Goal: Task Accomplishment & Management: Complete application form

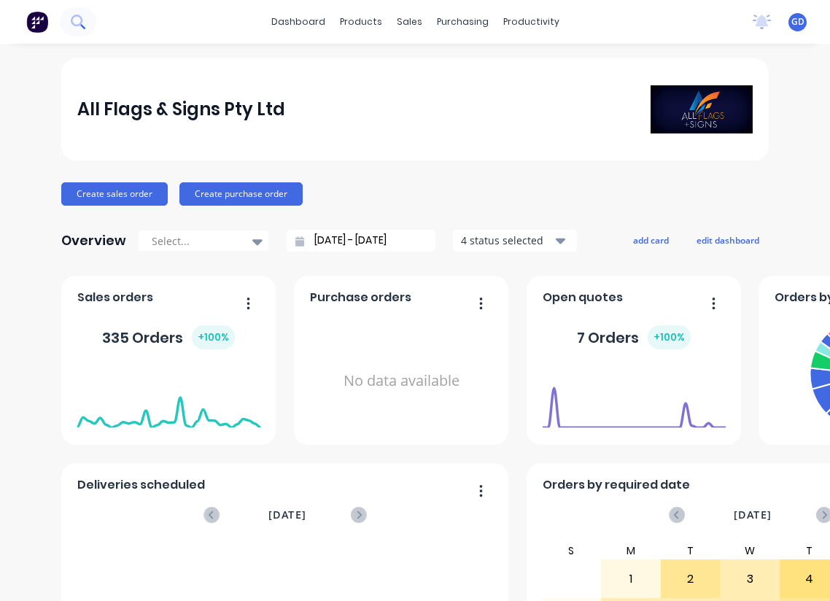
click at [77, 24] on icon at bounding box center [78, 22] width 14 height 14
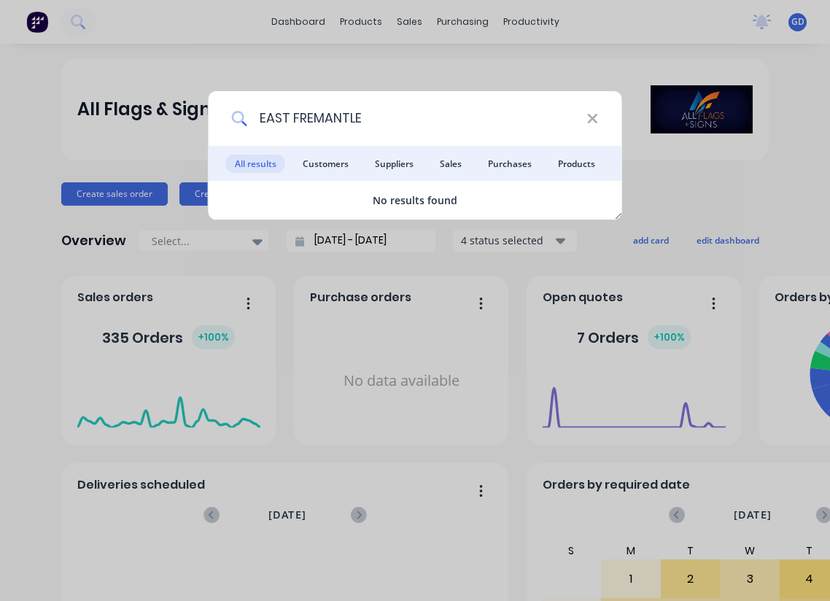
type input "EAST FREMANTL"
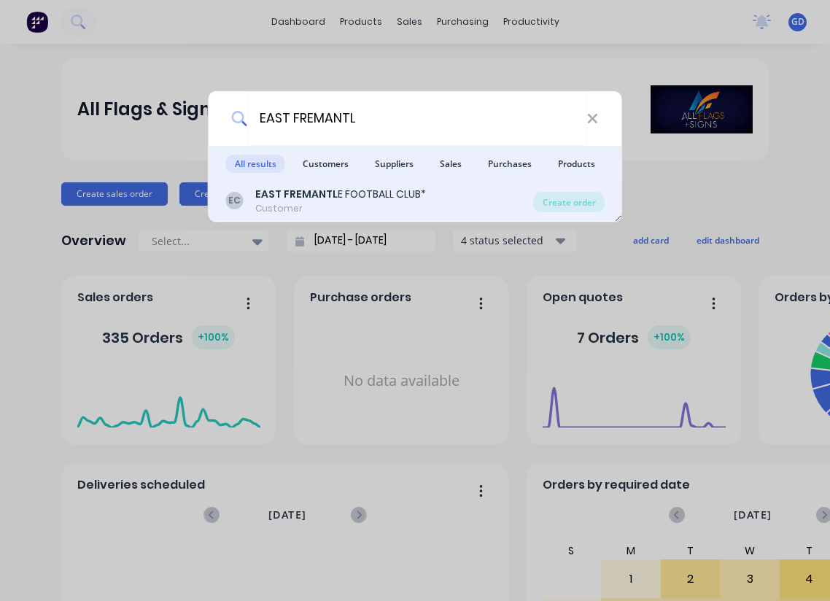
click at [311, 187] on b "EAST FREMANTL" at bounding box center [296, 194] width 82 height 15
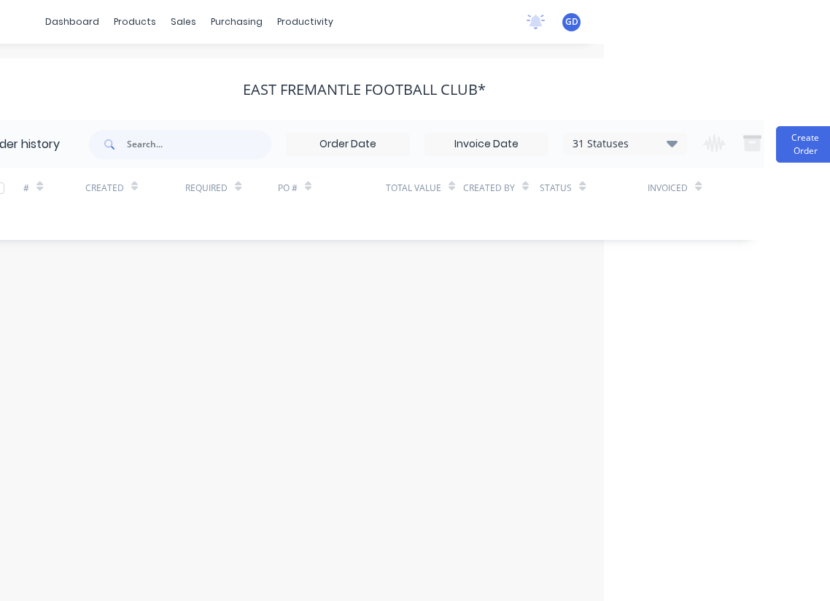
scroll to position [0, 252]
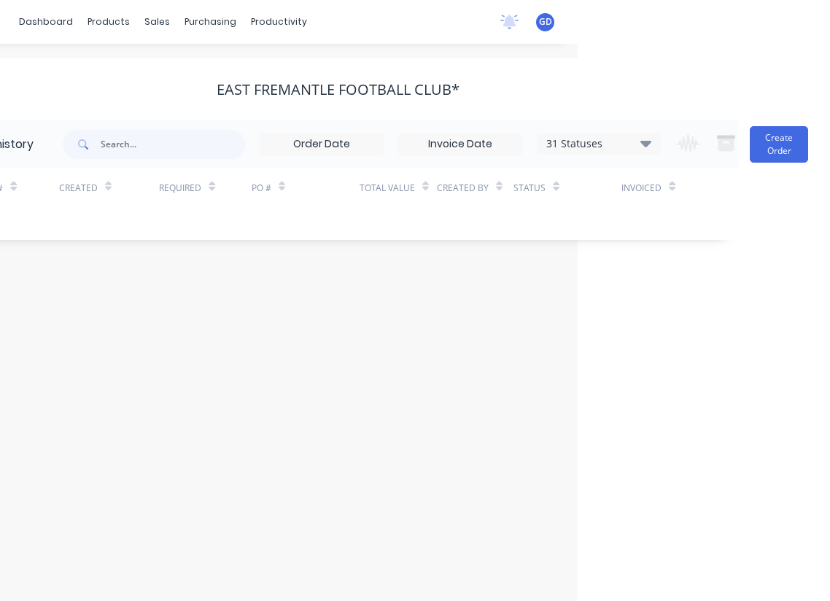
click at [647, 144] on icon at bounding box center [645, 143] width 11 height 7
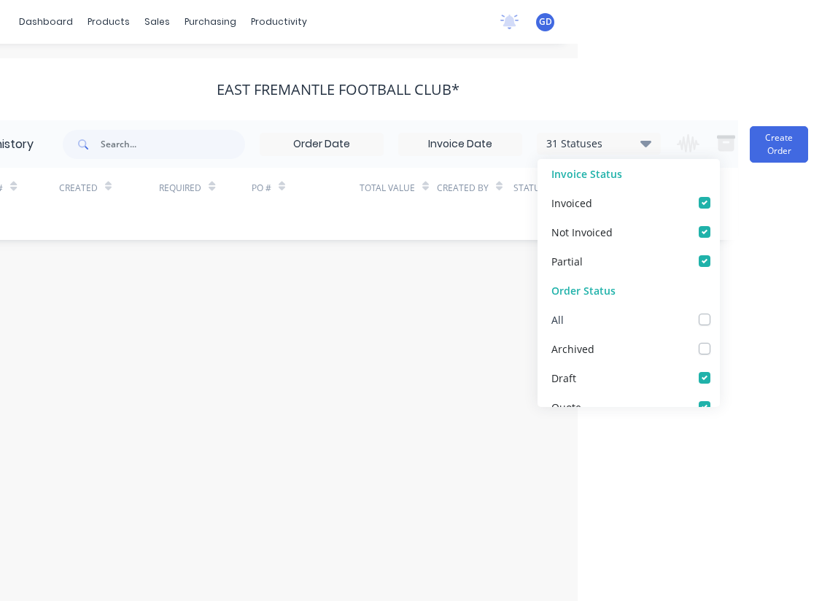
click at [719, 311] on label at bounding box center [719, 311] width 0 height 0
click at [719, 317] on input "checkbox" at bounding box center [725, 318] width 12 height 14
checkbox input "true"
click at [186, 223] on div "# Created Required PO # Total Value Created By Status Invoiced" at bounding box center [328, 197] width 783 height 58
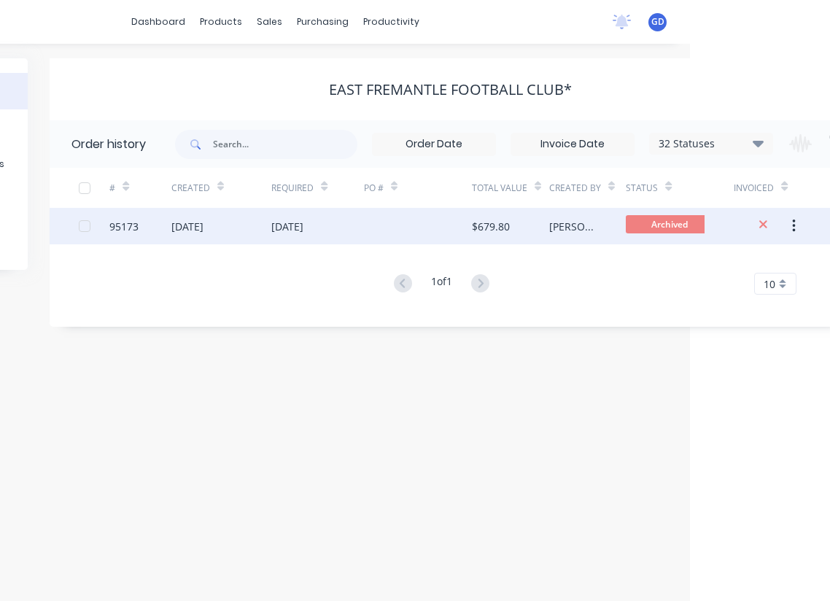
scroll to position [0, 0]
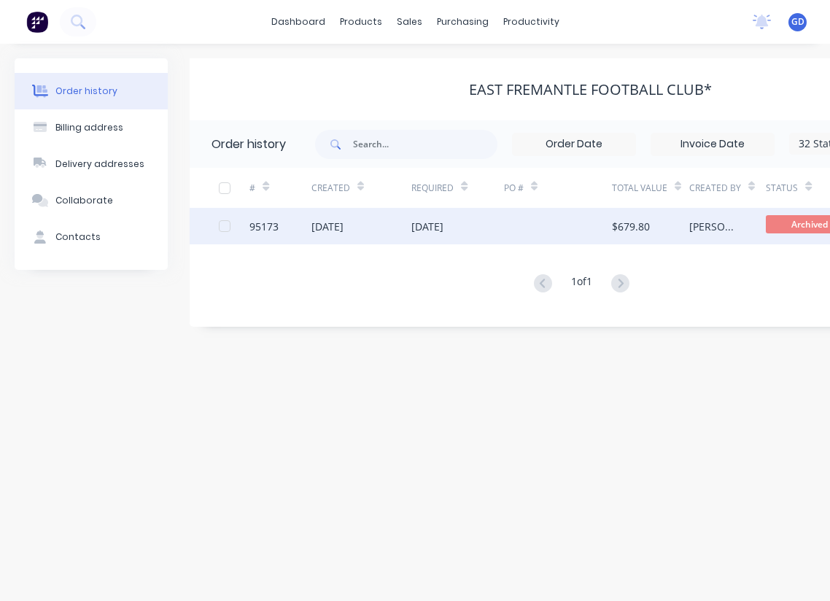
click at [265, 231] on div "95173" at bounding box center [263, 226] width 29 height 15
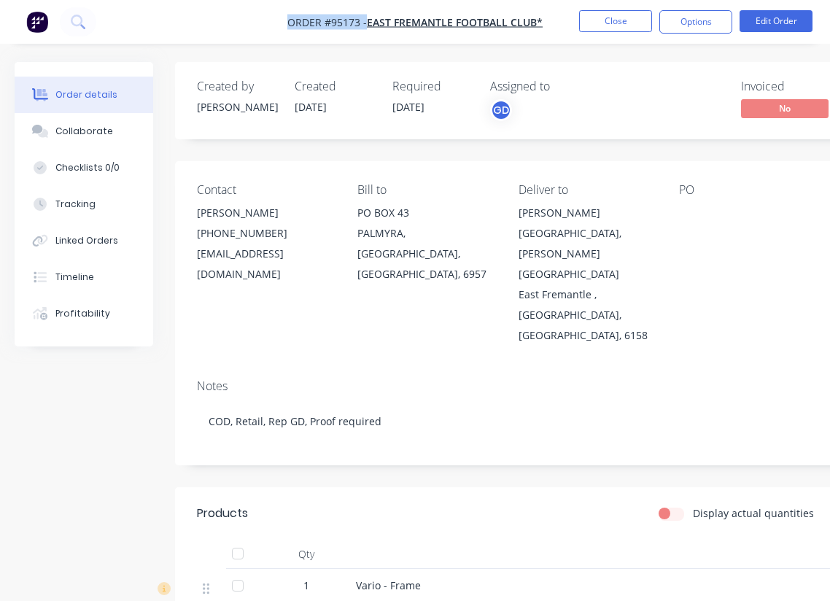
drag, startPoint x: 286, startPoint y: 17, endPoint x: 365, endPoint y: 26, distance: 79.2
click at [365, 26] on nav "Order #95173 - EAST FREMANTLE FOOTBALL CLUB* Close Options Edit Order" at bounding box center [415, 22] width 830 height 44
copy span "Order #95173 -"
click at [596, 23] on button "Close" at bounding box center [615, 21] width 73 height 22
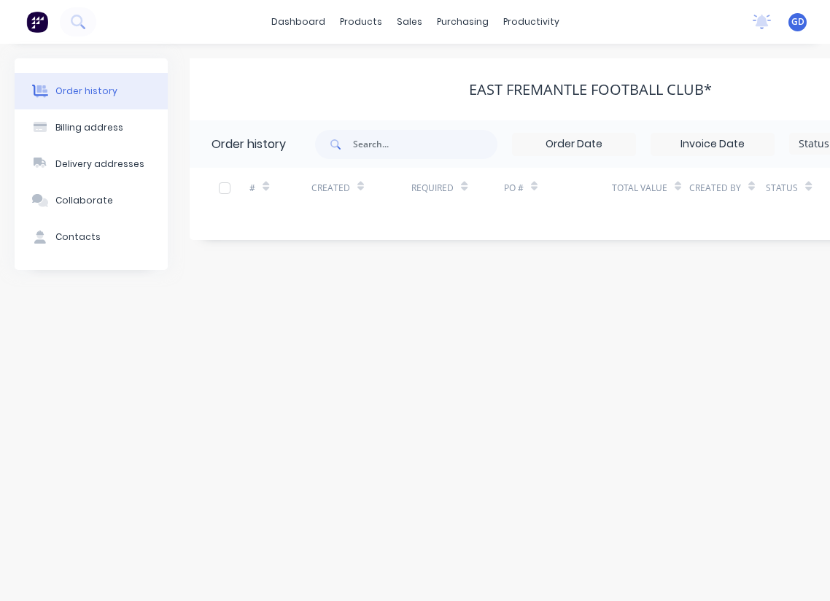
click at [594, 23] on div "dashboard products sales purchasing productivity dashboard products Product Cat…" at bounding box center [415, 22] width 830 height 44
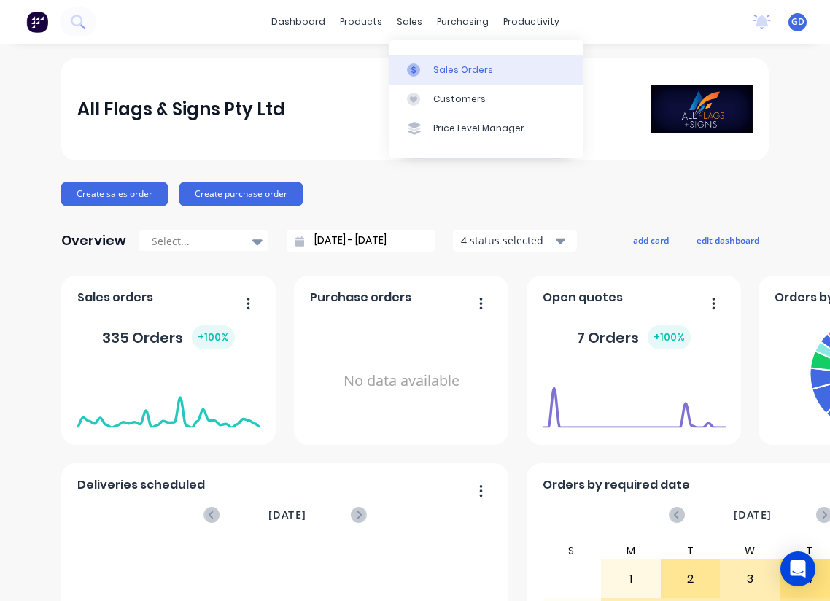
click at [450, 64] on div "Sales Orders" at bounding box center [463, 69] width 60 height 13
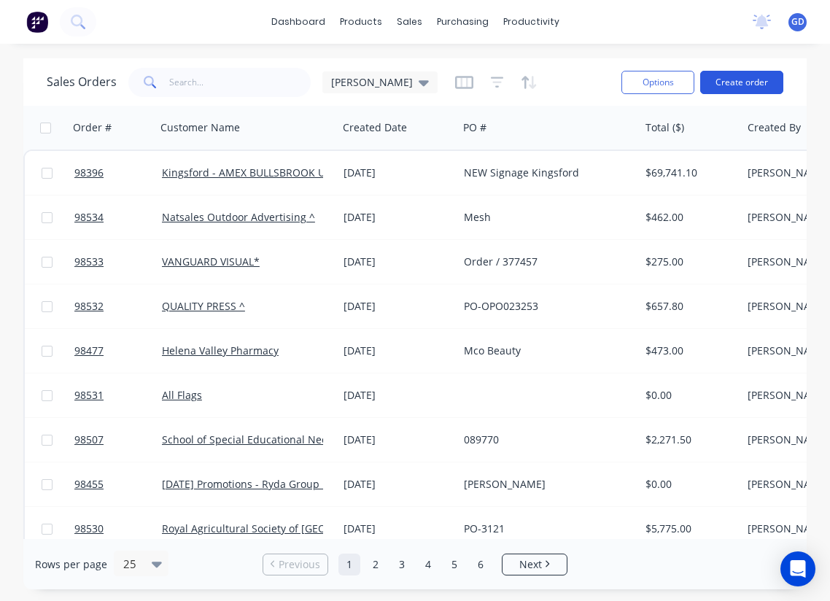
click at [737, 85] on button "Create order" at bounding box center [741, 82] width 83 height 23
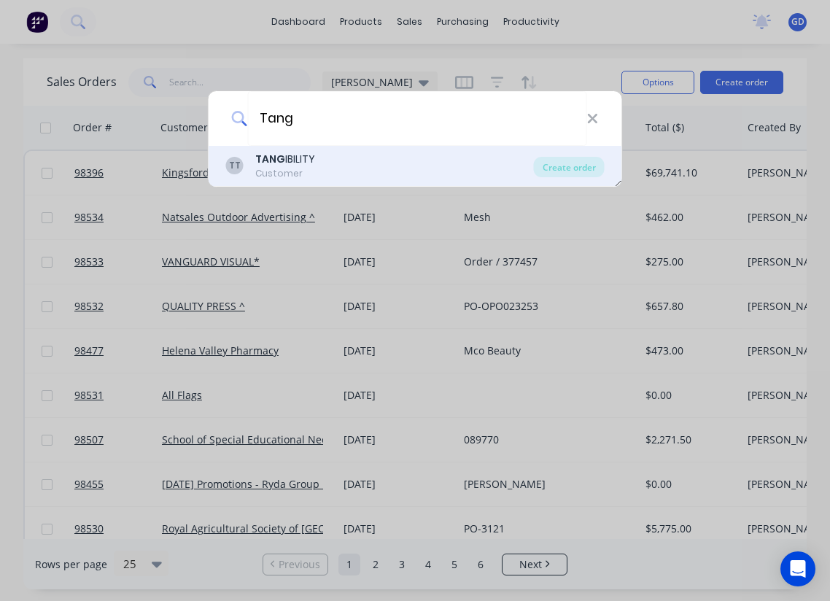
type input "Tang"
click at [297, 159] on div "TANG IBILITY" at bounding box center [285, 159] width 60 height 15
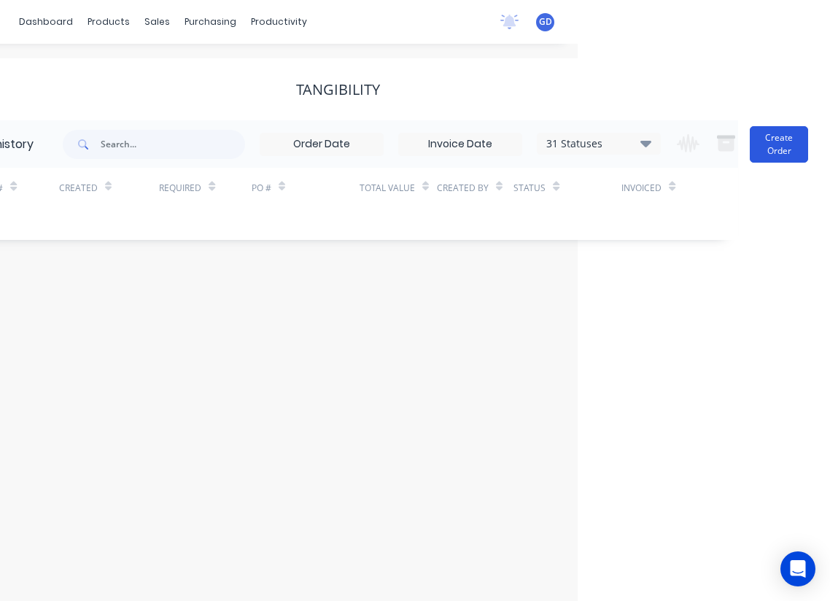
scroll to position [0, 252]
click at [769, 147] on button "Create Order" at bounding box center [779, 144] width 58 height 36
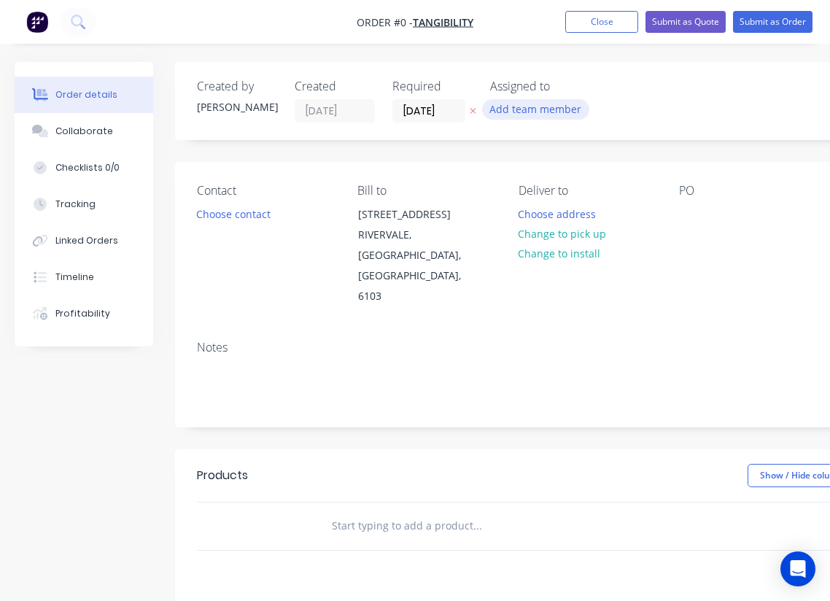
click at [555, 112] on button "Add team member" at bounding box center [535, 109] width 107 height 20
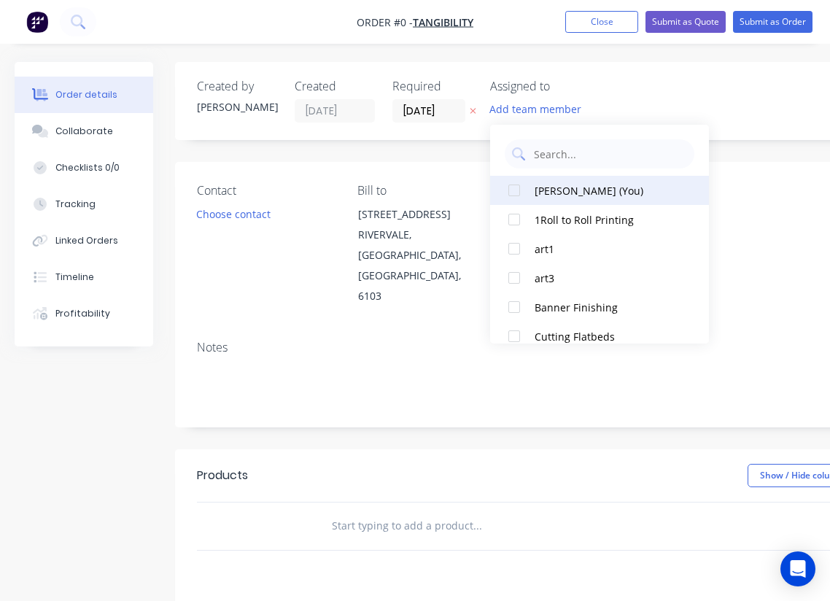
click at [554, 187] on div "Gino Dilello (You)" at bounding box center [608, 190] width 146 height 15
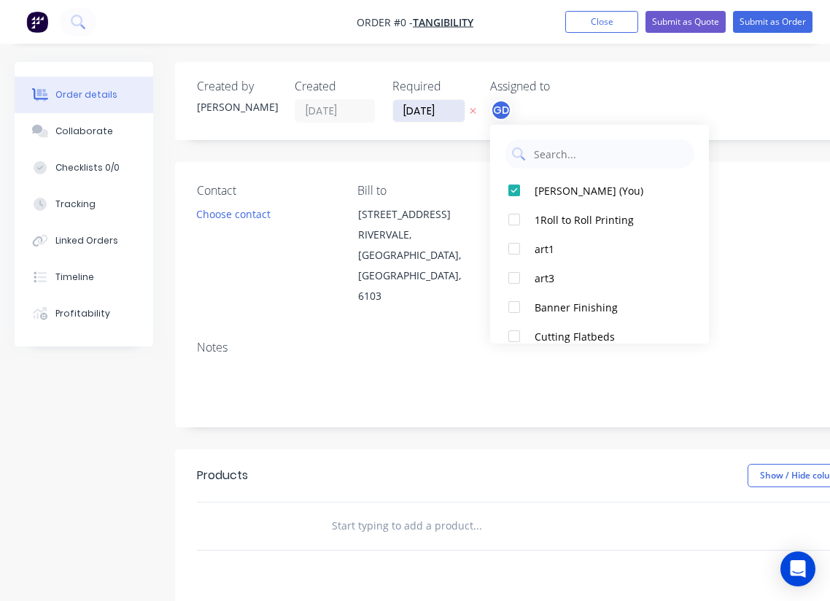
click at [427, 109] on div "Order details Collaborate Checklists 0/0 Tracking Linked Orders Timeline Profit…" at bounding box center [507, 492] width 1014 height 861
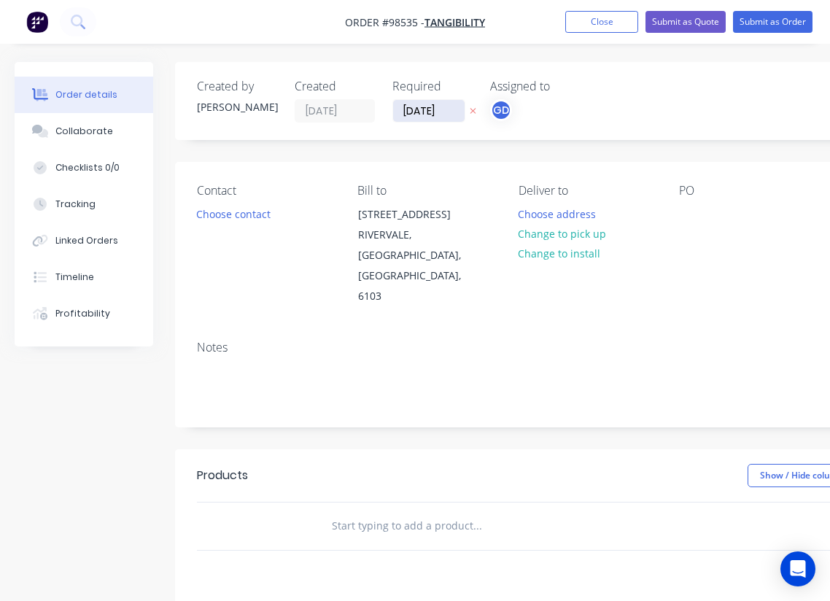
click at [422, 109] on input "11/09/25" at bounding box center [428, 111] width 71 height 22
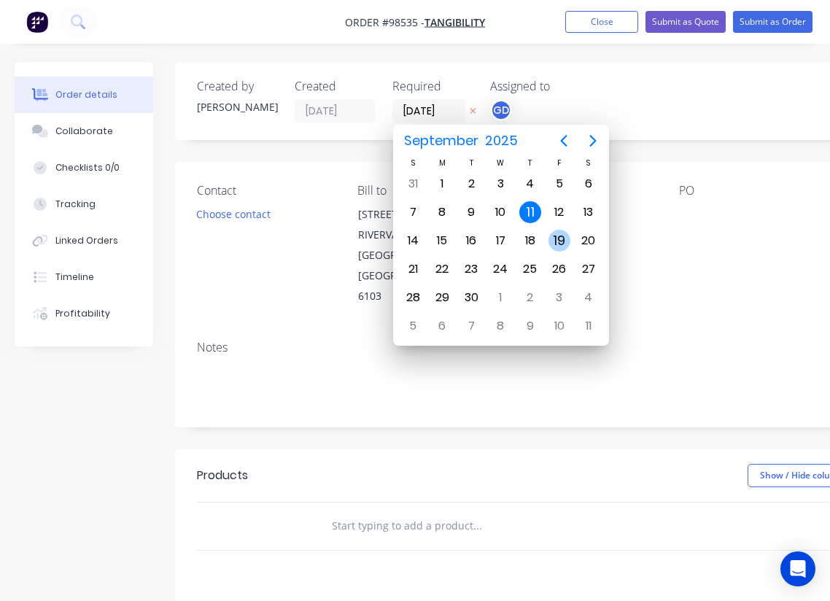
click at [557, 236] on div "19" at bounding box center [559, 241] width 22 height 22
type input "19/09/25"
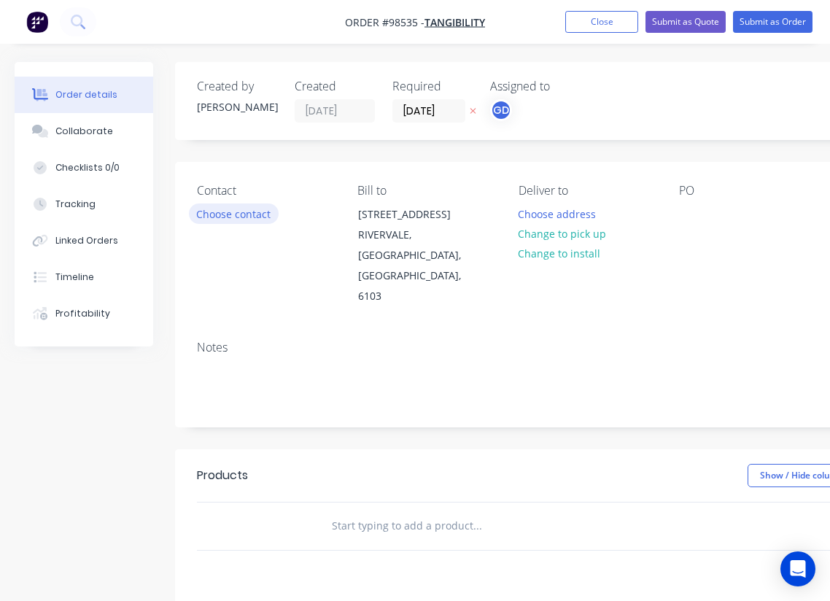
click at [216, 213] on button "Choose contact" at bounding box center [234, 213] width 90 height 20
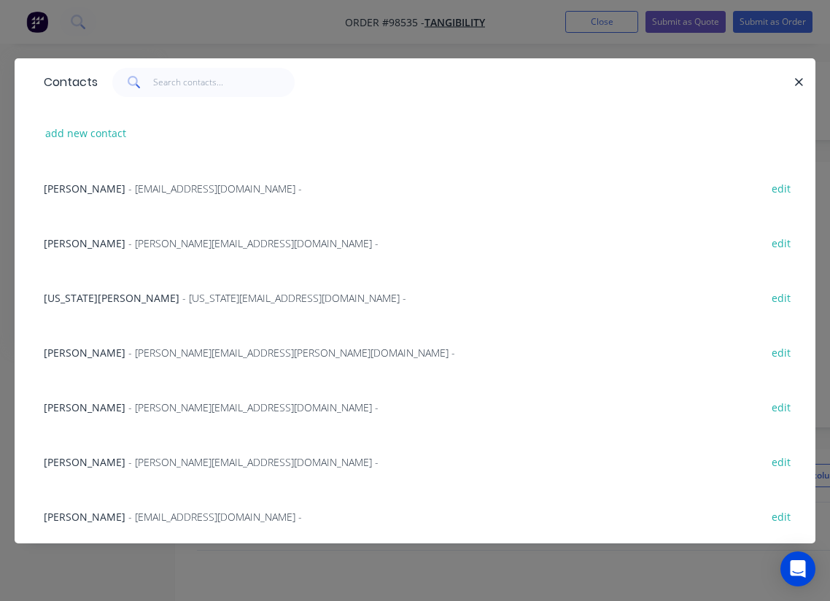
click at [83, 301] on span "Georgia Arbuckle" at bounding box center [112, 298] width 136 height 14
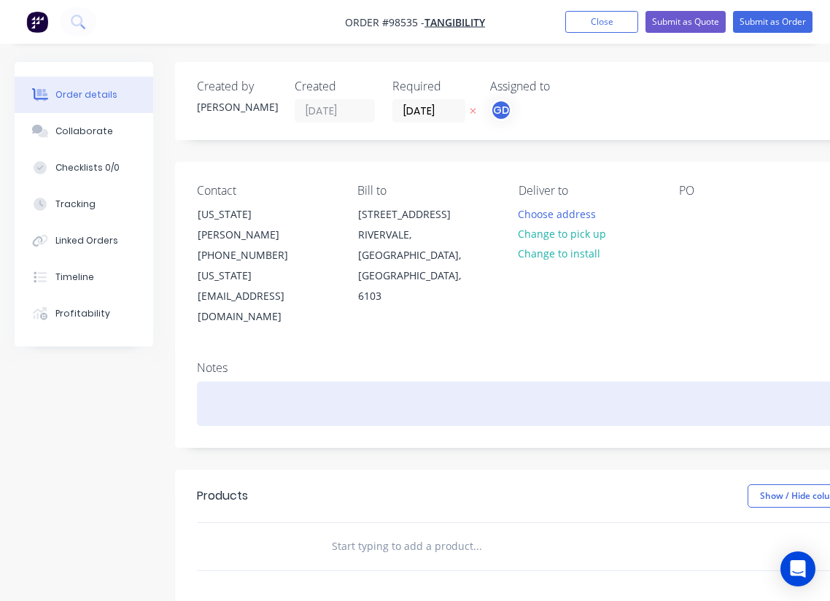
click at [221, 381] on div at bounding box center [587, 403] width 780 height 44
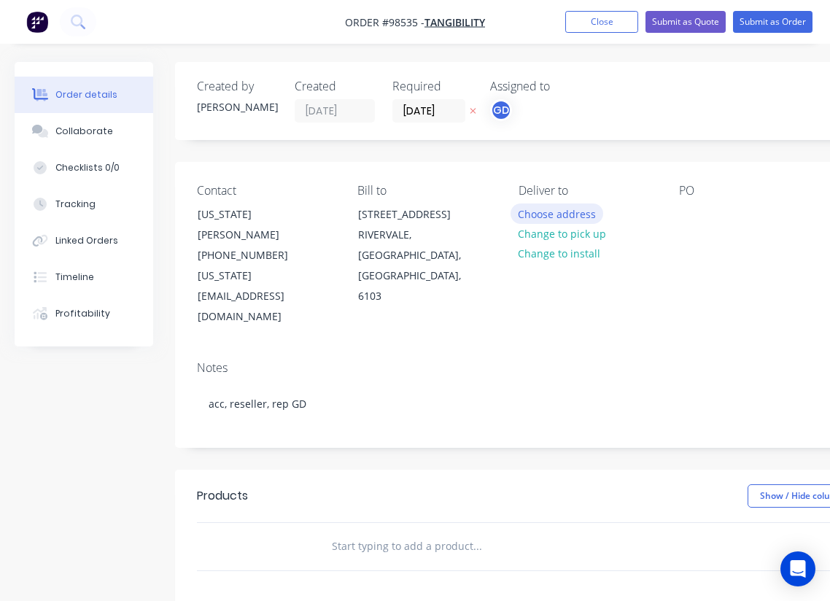
click at [562, 218] on button "Choose address" at bounding box center [557, 213] width 93 height 20
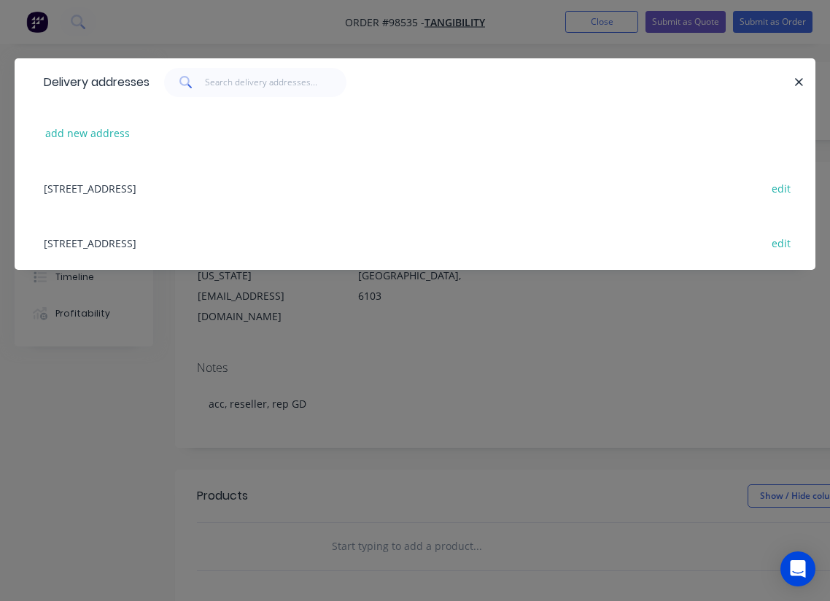
click at [105, 185] on div "41 Great Eastern Hwy, RIVERVALE, Western Australia, Australia, 6103 edit" at bounding box center [414, 187] width 757 height 55
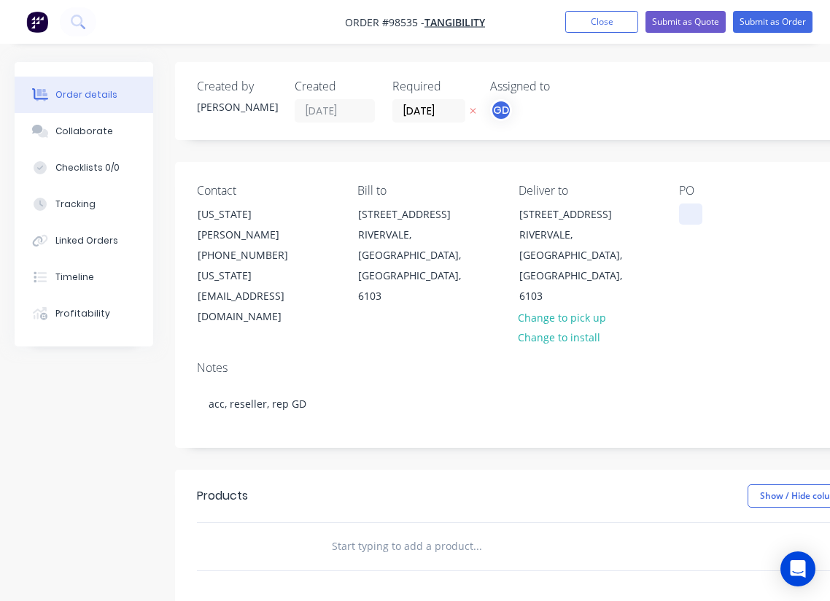
click at [684, 212] on div at bounding box center [690, 213] width 23 height 21
paste div
click at [713, 252] on div "PO P1-144597" at bounding box center [747, 256] width 137 height 144
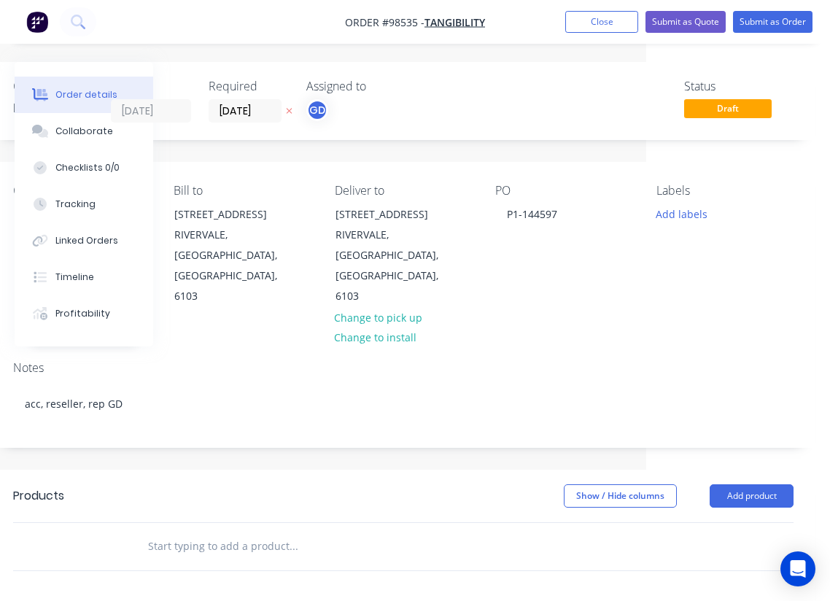
scroll to position [0, 184]
click at [691, 215] on button "Add labels" at bounding box center [681, 213] width 67 height 20
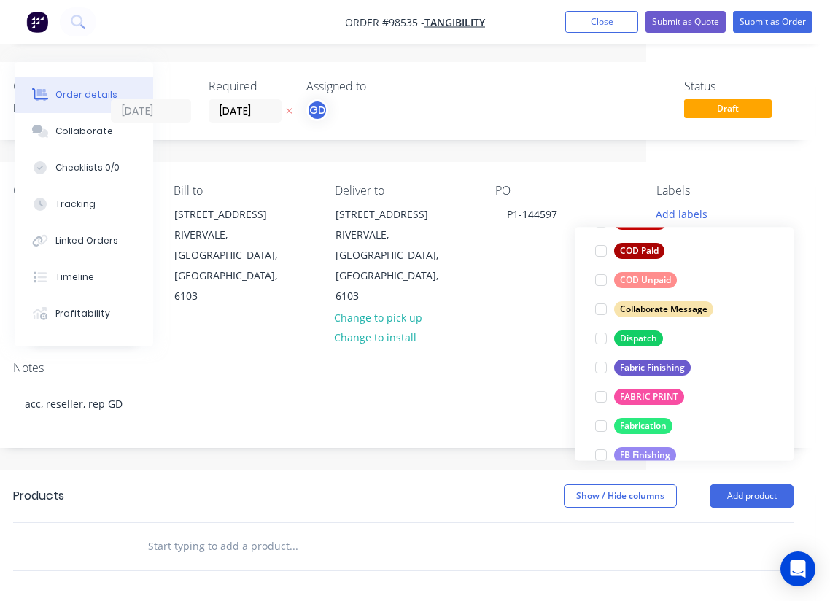
scroll to position [182, 0]
click at [665, 368] on div "Fabric Finishing" at bounding box center [652, 367] width 77 height 16
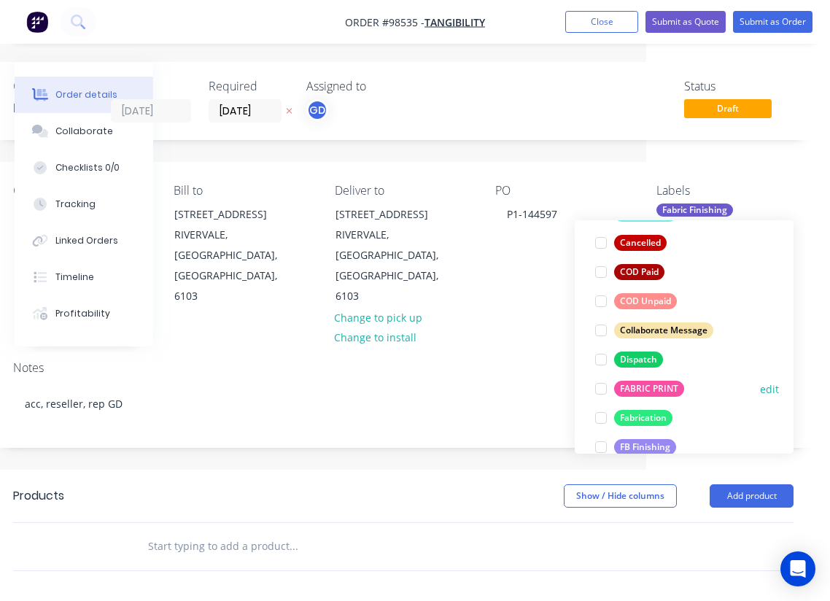
click at [663, 385] on div "FABRIC PRINT" at bounding box center [649, 389] width 70 height 16
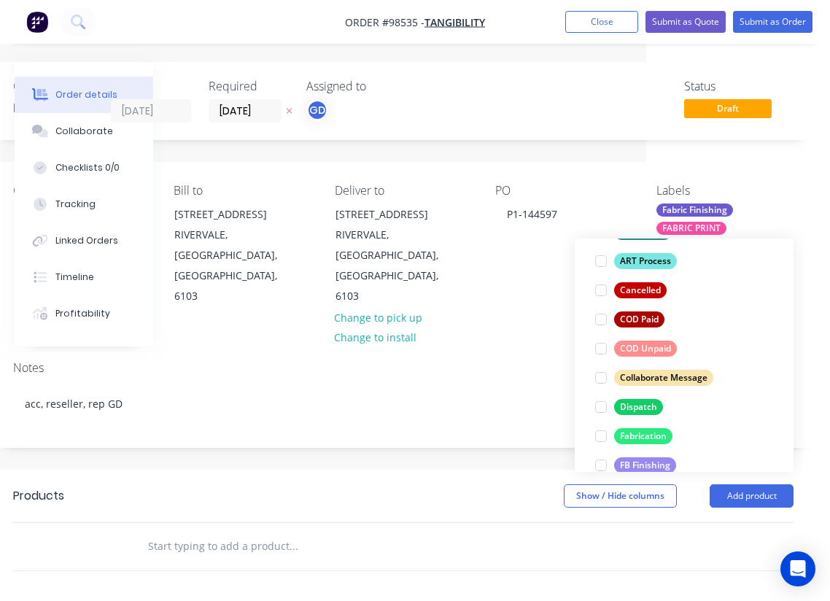
click at [494, 349] on div "Notes acc, reseller, rep GD" at bounding box center [403, 398] width 824 height 98
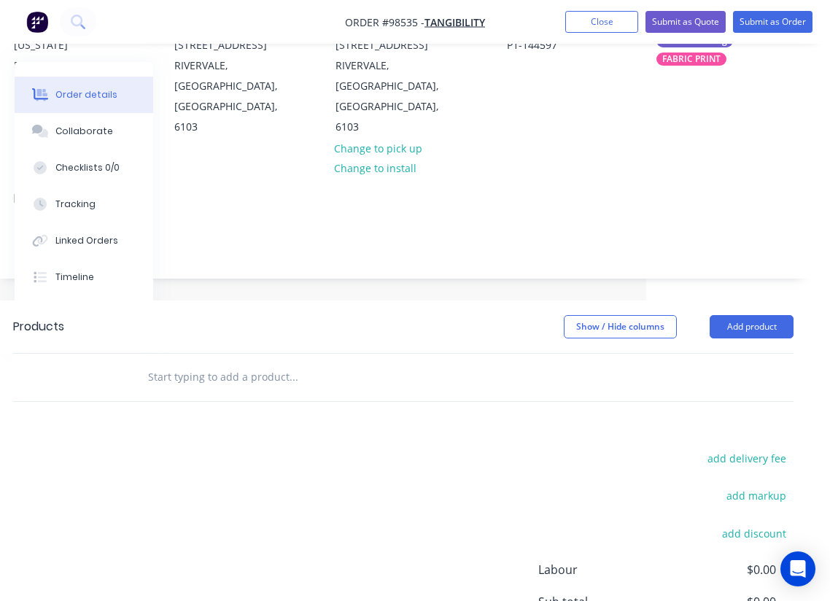
scroll to position [173, 184]
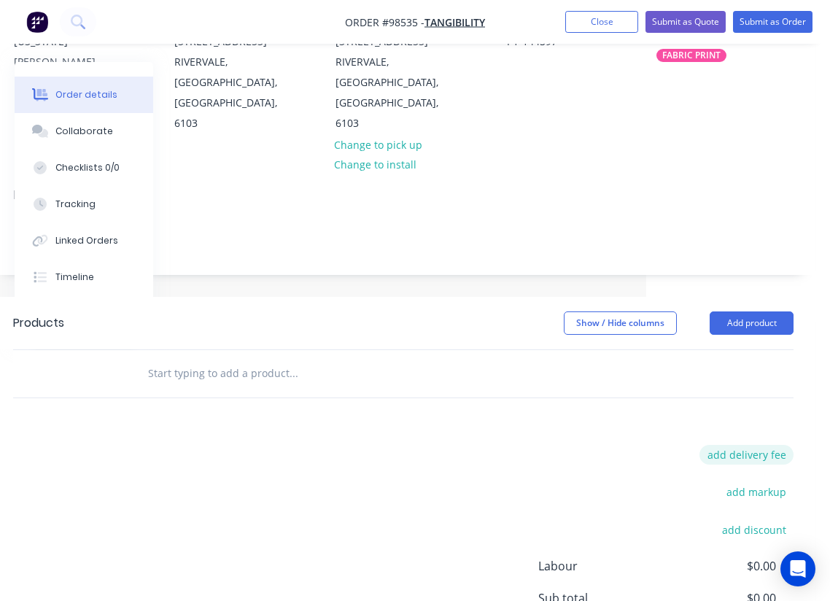
click at [740, 445] on button "add delivery fee" at bounding box center [746, 455] width 94 height 20
type input "55"
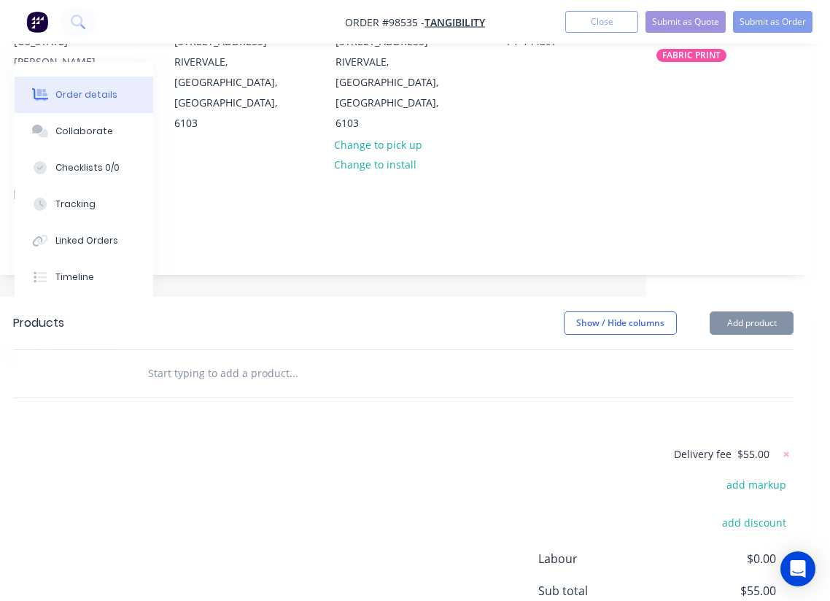
click at [567, 465] on div "Delivery fee $55.00 add markup add discount Labour $0.00 Sub total $55.00 Margi…" at bounding box center [403, 582] width 780 height 274
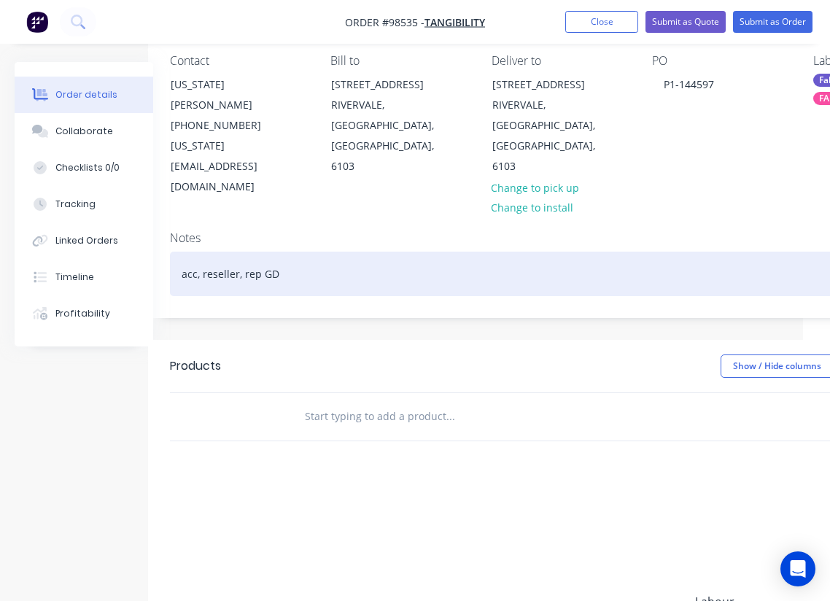
scroll to position [130, 18]
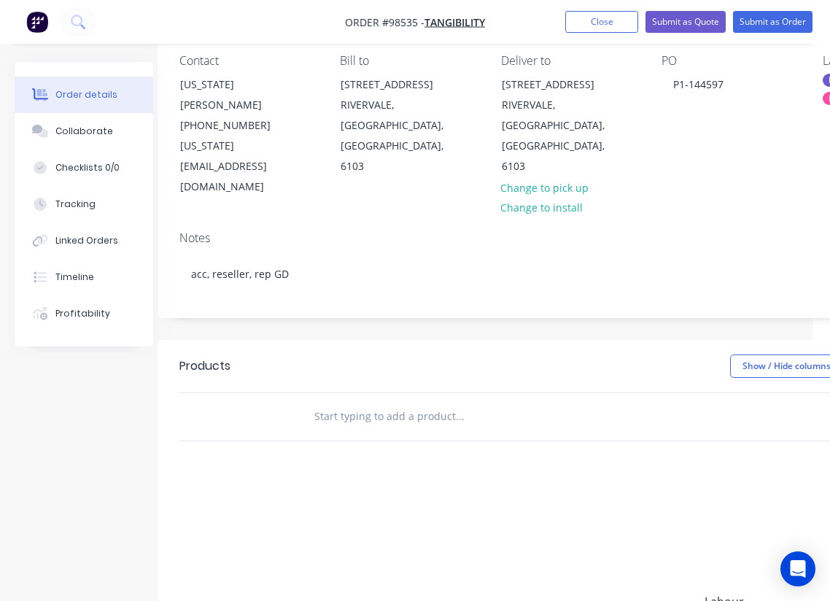
click at [365, 402] on input "text" at bounding box center [460, 416] width 292 height 29
paste input "Double sided flags 1800x900 1 x BHP (Orange PMS 166 /white) Knitted Double Side…"
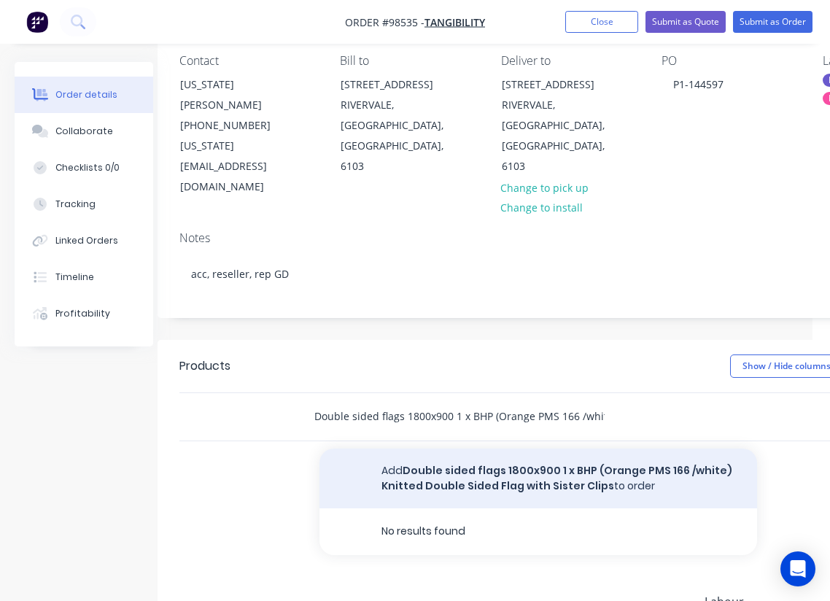
type input "Double sided flags 1800x900 1 x BHP (Orange PMS 166 /white) Knitted Double Side…"
click at [476, 449] on button "Add Double sided flags 1800x900 1 x BHP (Orange PMS 166 /white) Knitted Double …" at bounding box center [538, 479] width 438 height 60
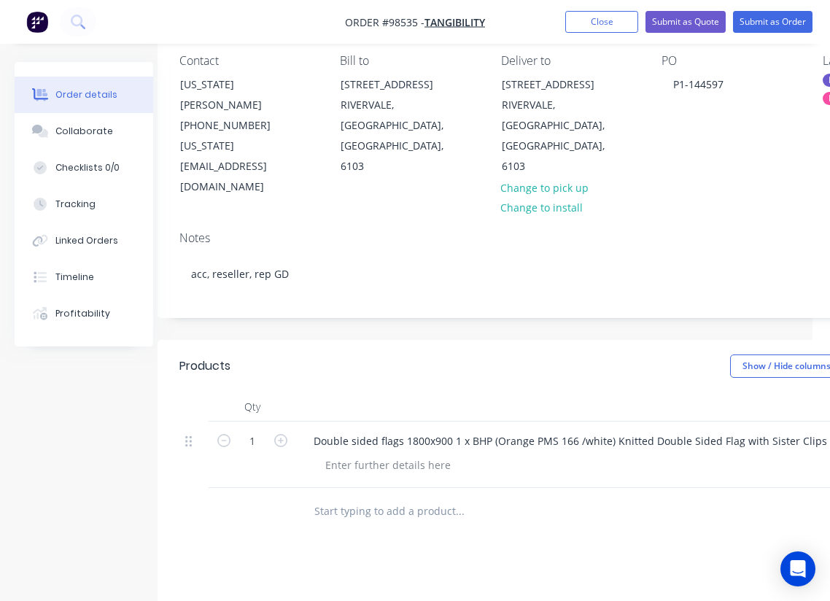
drag, startPoint x: 646, startPoint y: 384, endPoint x: 662, endPoint y: 339, distance: 48.0
click at [662, 392] on div at bounding box center [587, 406] width 583 height 29
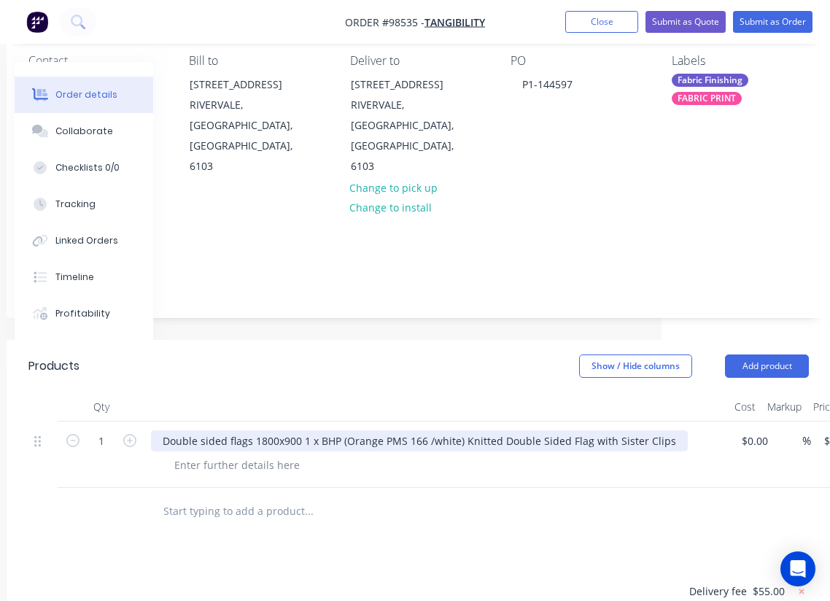
scroll to position [130, 271]
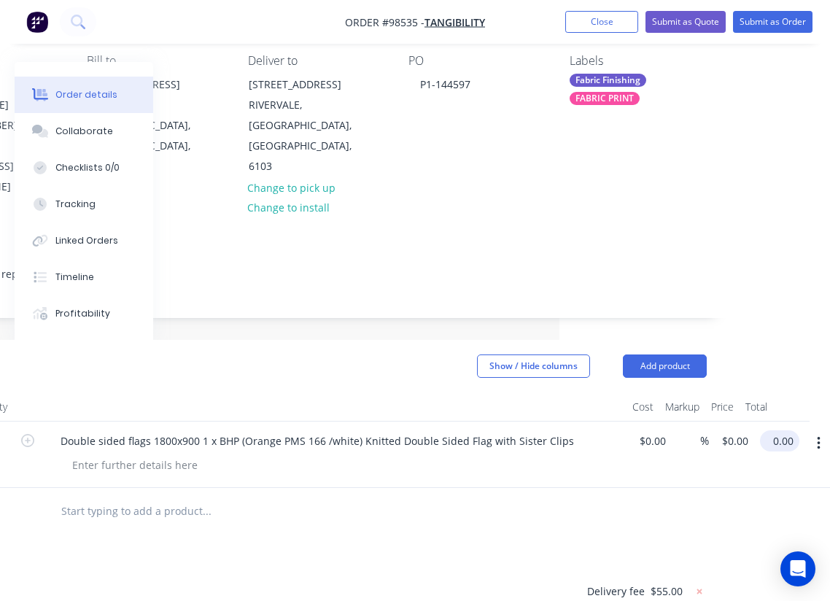
click at [791, 430] on input "0.00" at bounding box center [783, 440] width 34 height 21
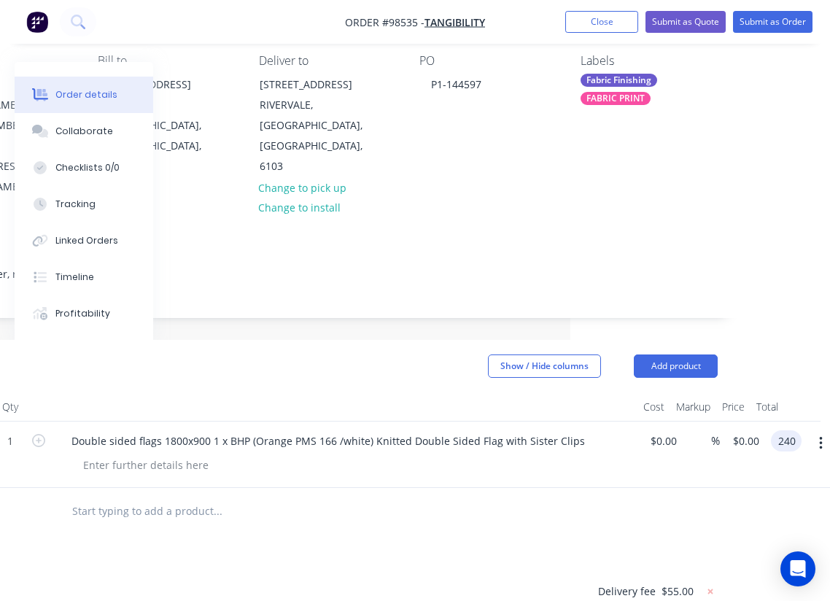
type input "$240.00"
click at [482, 497] on div "Products Show / Hide columns Add product Qty Cost Markup Price Total 1 Double s…" at bounding box center [327, 609] width 824 height 538
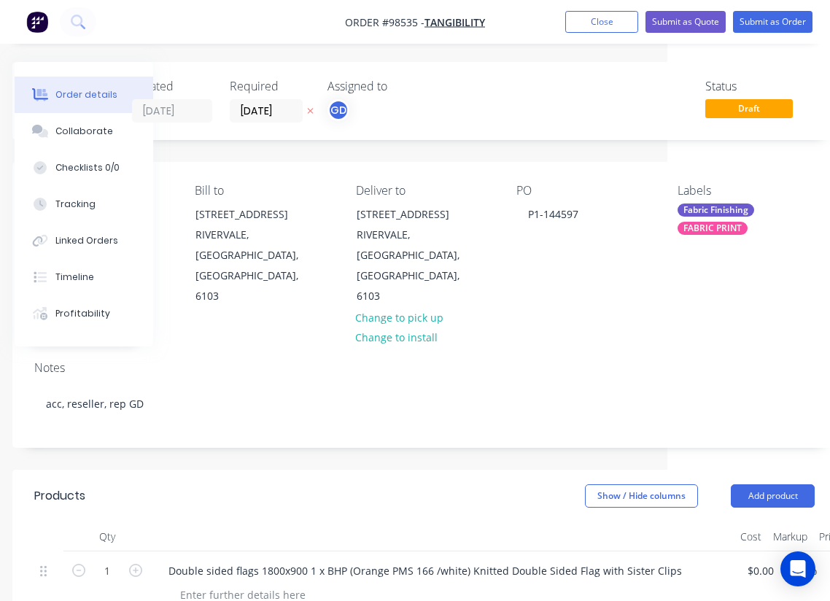
scroll to position [0, 0]
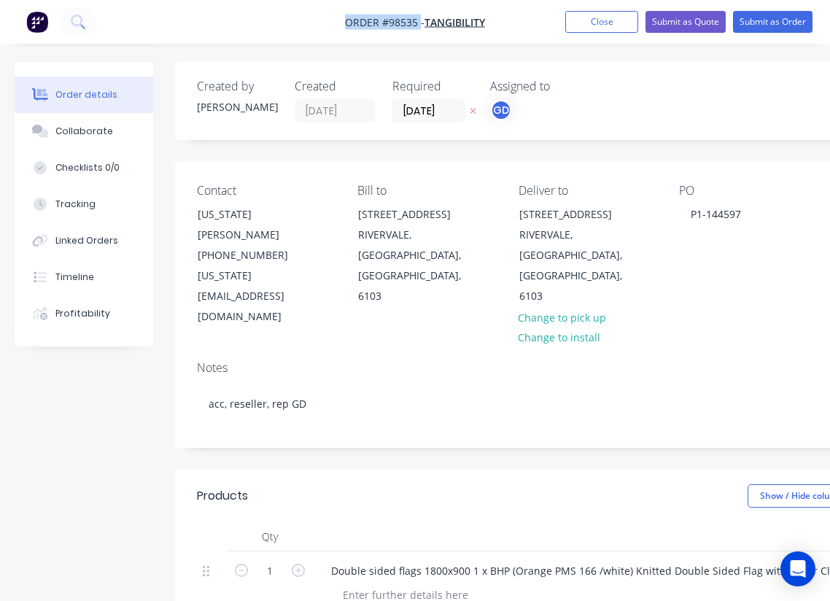
drag, startPoint x: 336, startPoint y: 15, endPoint x: 419, endPoint y: 20, distance: 82.5
click at [419, 20] on nav "Order #98535 - TANGIBILITY Add product Close Submit as Quote Submit as Order" at bounding box center [415, 22] width 830 height 44
copy span "Order #98535"
click at [594, 25] on button "Close" at bounding box center [601, 22] width 73 height 22
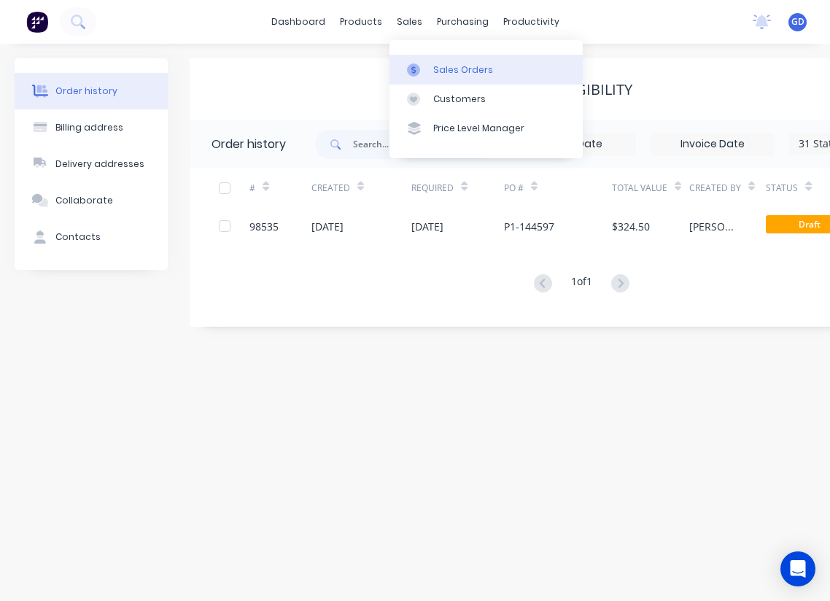
click at [453, 70] on div "Sales Orders" at bounding box center [463, 69] width 60 height 13
